Goal: Task Accomplishment & Management: Manage account settings

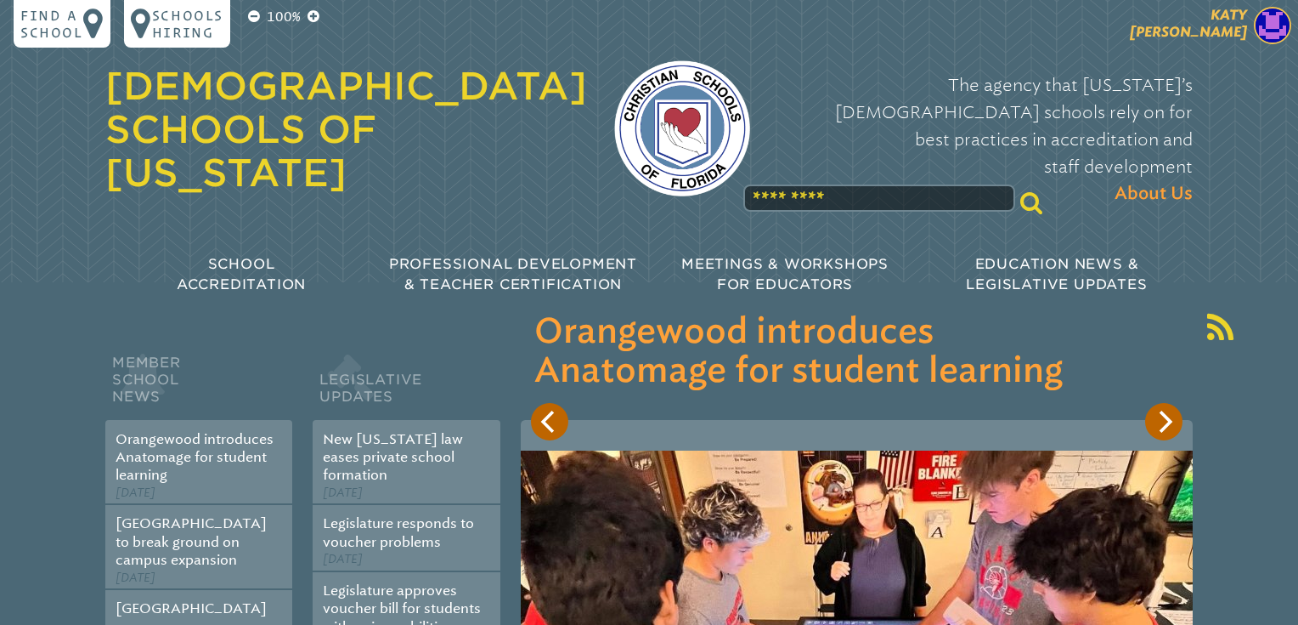
click at [1229, 20] on span "[PERSON_NAME]" at bounding box center [1188, 23] width 117 height 33
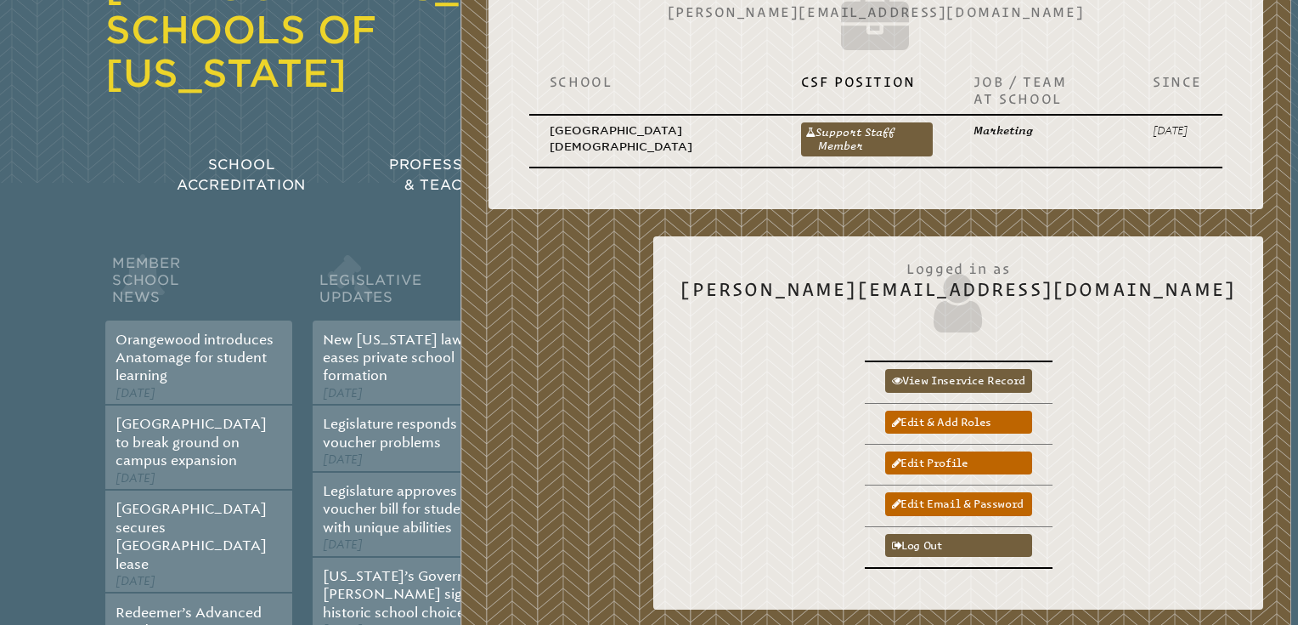
scroll to position [101, 0]
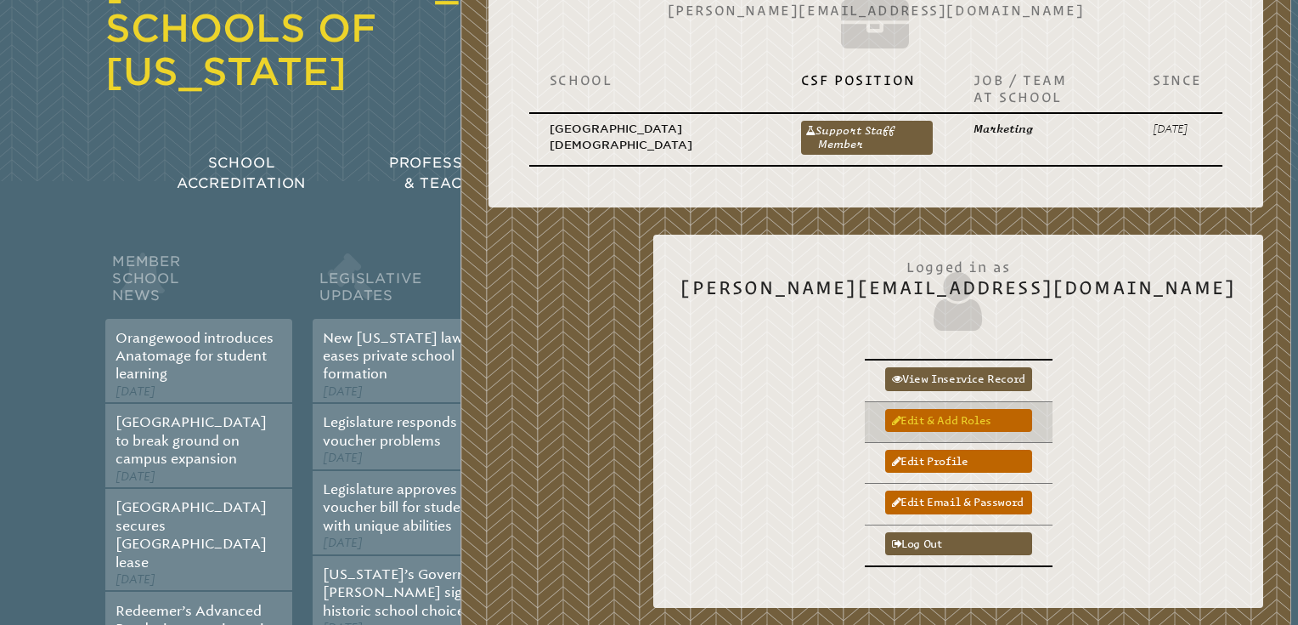
click at [1032, 421] on link "Edit & add roles" at bounding box center [958, 420] width 147 height 23
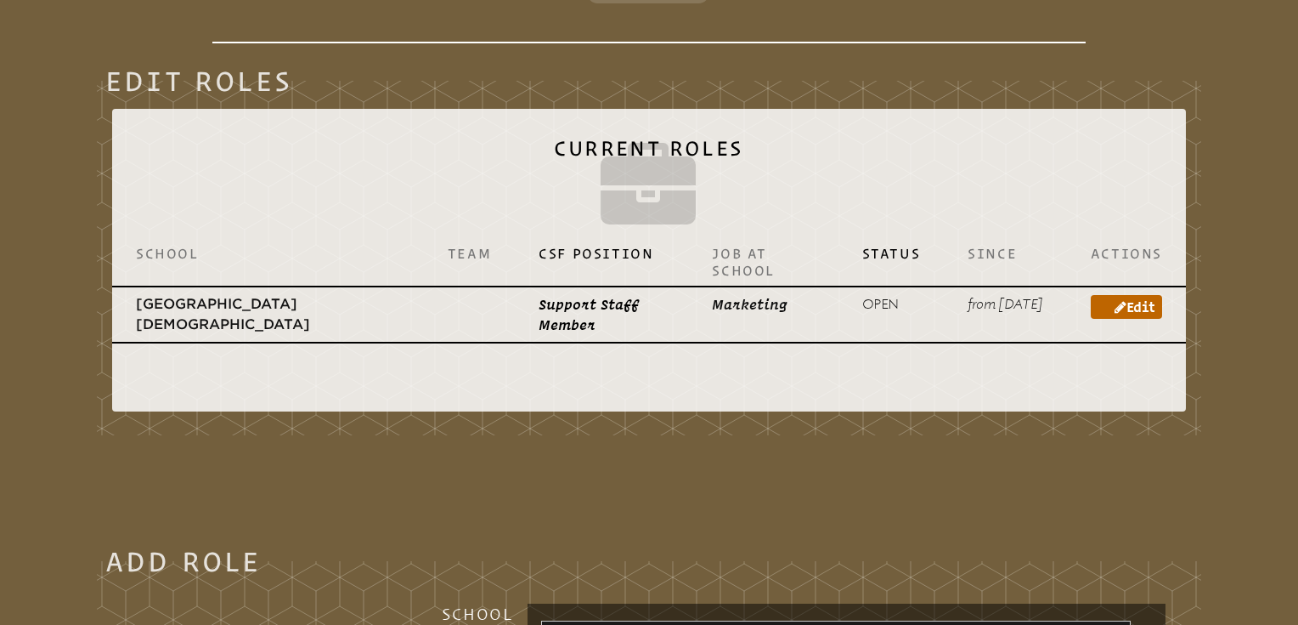
scroll to position [517, 0]
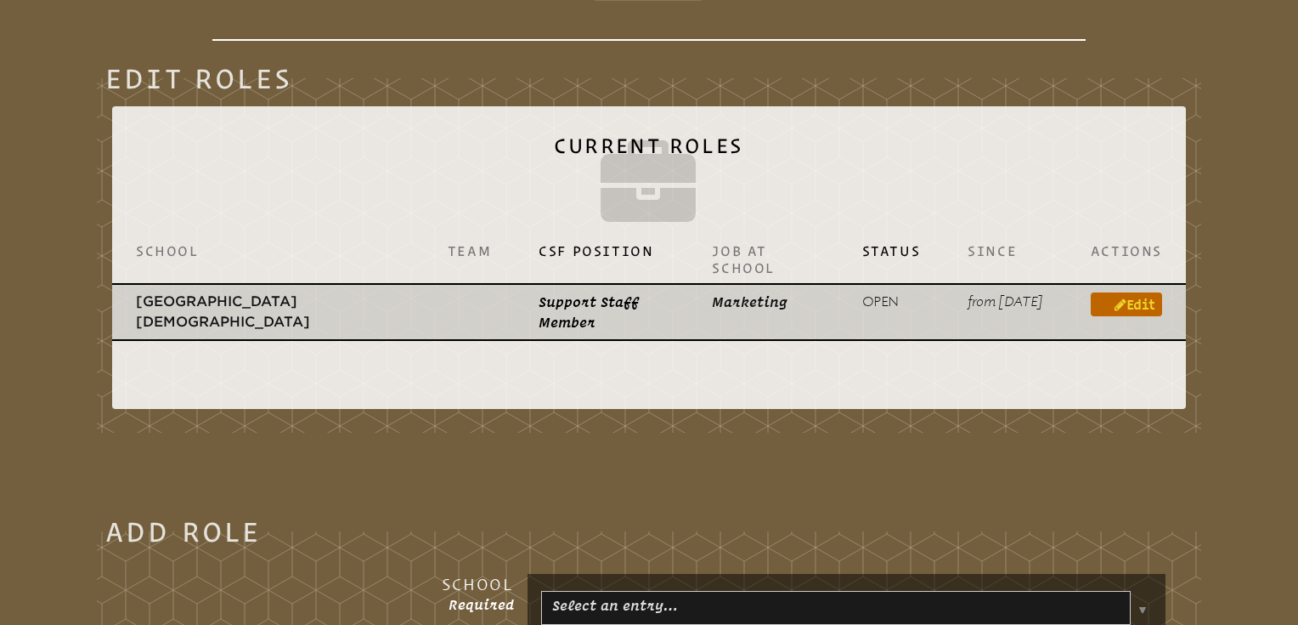
click at [1120, 298] on icon at bounding box center [1121, 304] width 12 height 14
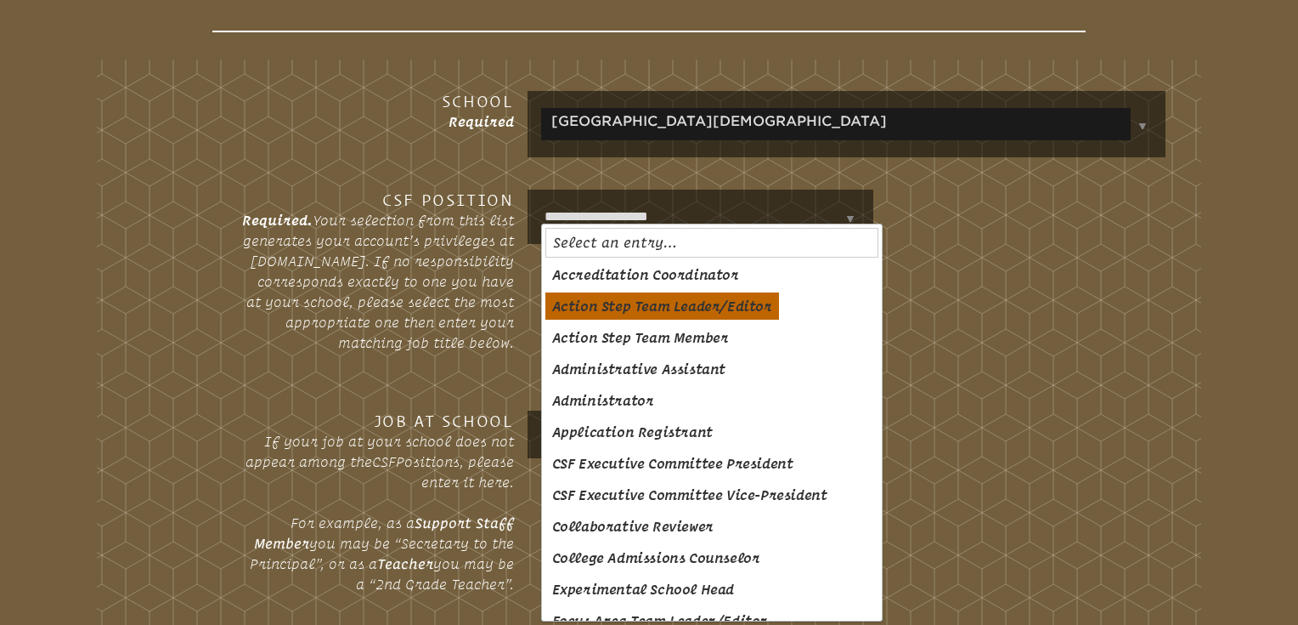
scroll to position [569, 0]
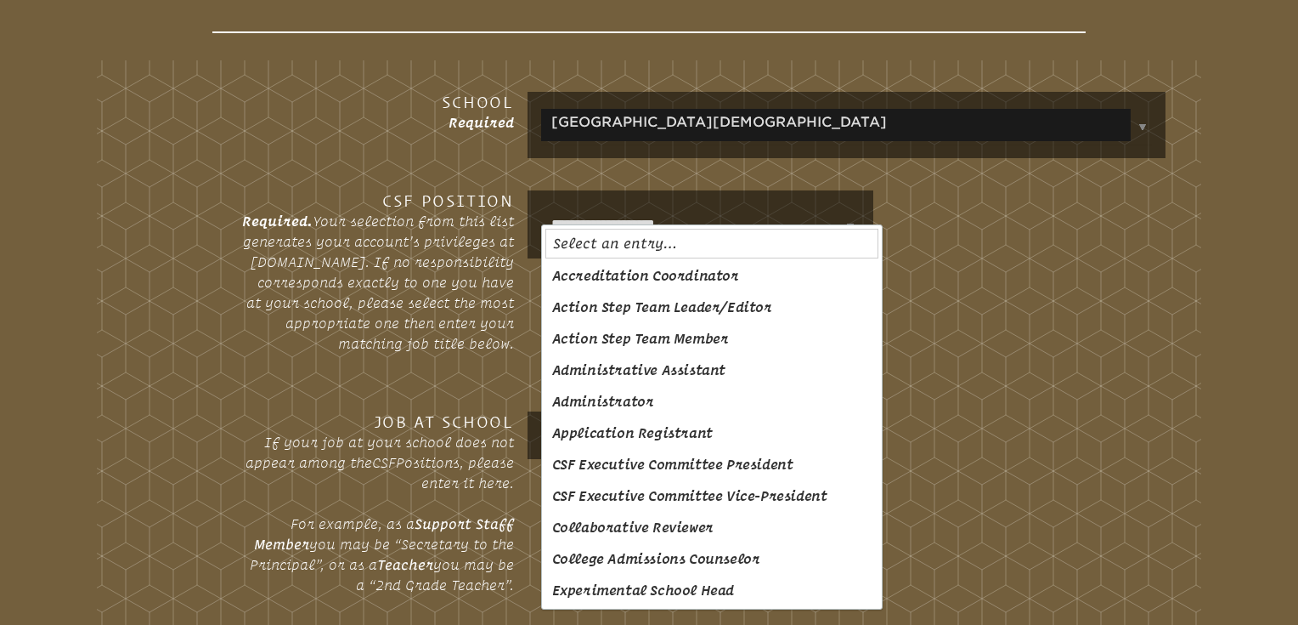
click at [727, 309] on body "Find a School Key Name City 1 Bethany Christian School Fort Lauderdale 33316 2 …" at bounding box center [649, 552] width 1298 height 2243
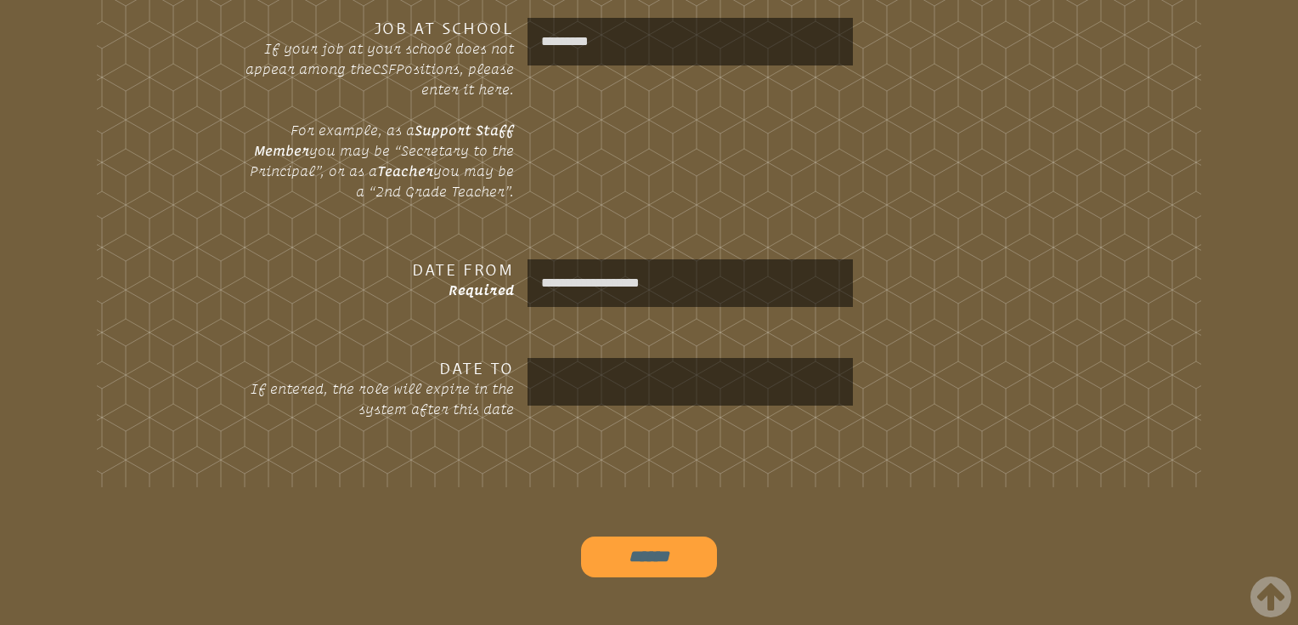
scroll to position [982, 0]
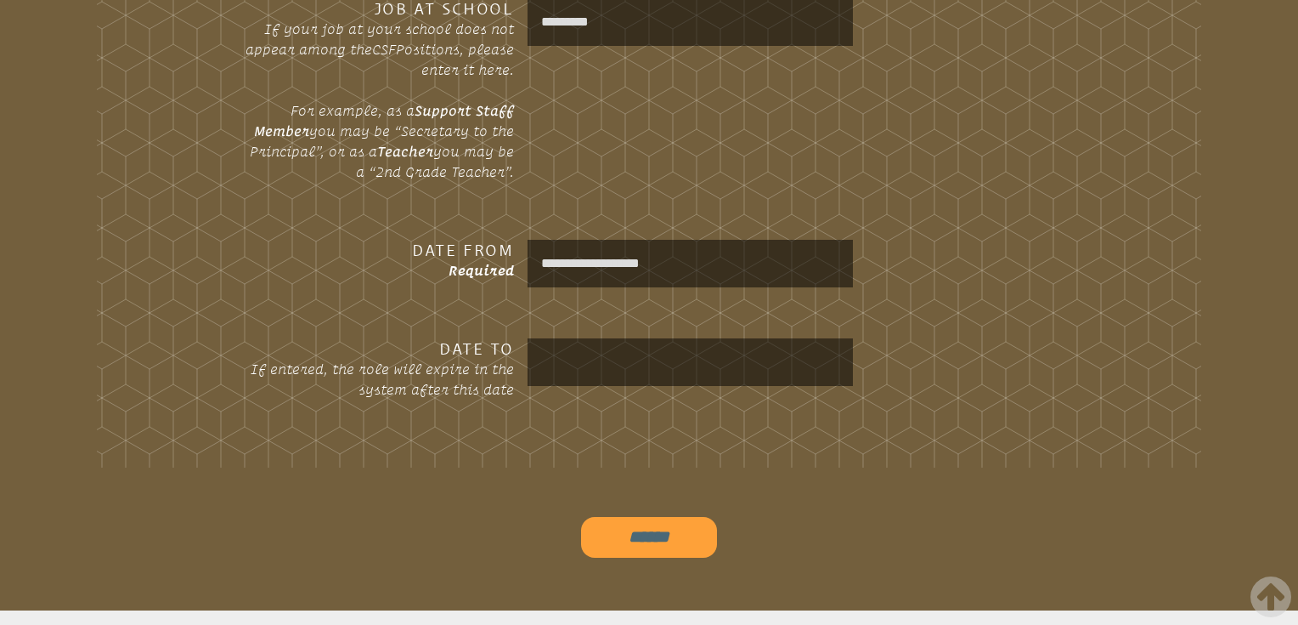
click at [649, 529] on input "******" at bounding box center [649, 537] width 136 height 41
type input "**********"
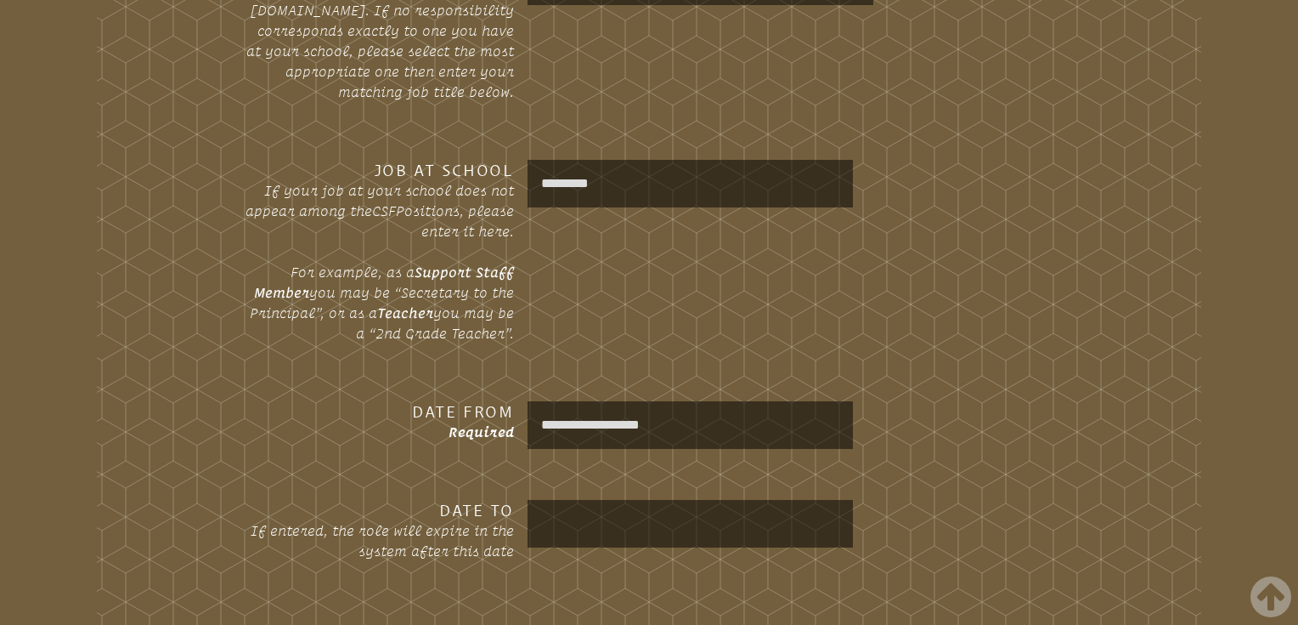
scroll to position [875, 0]
